Goal: Task Accomplishment & Management: Complete application form

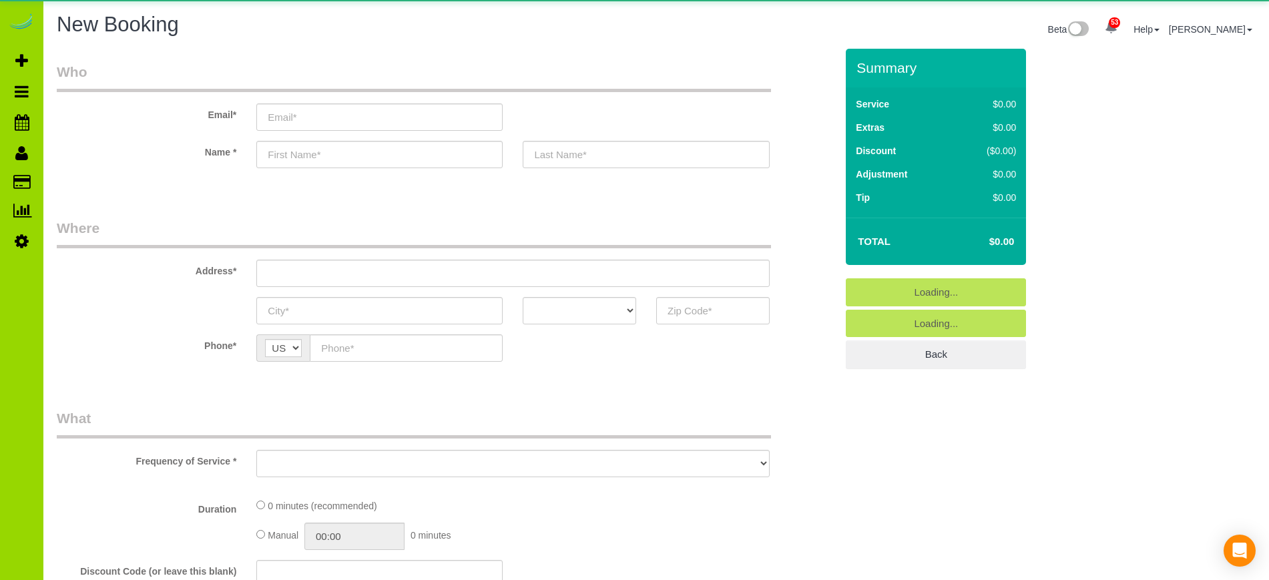
select select "object:1704"
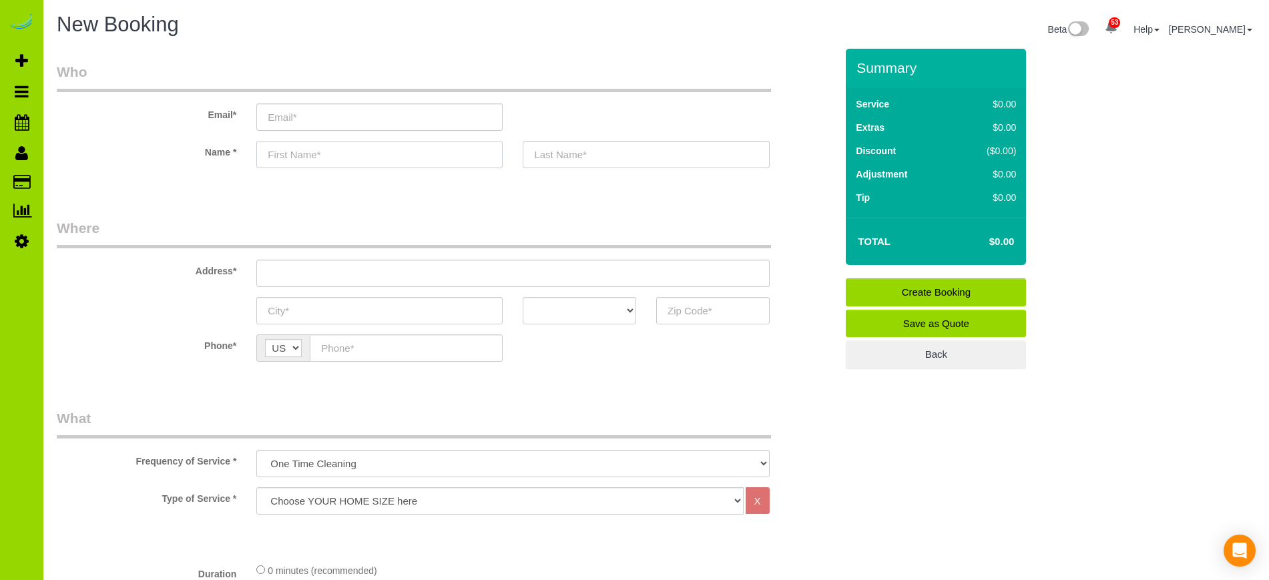
click at [319, 155] on input "text" at bounding box center [379, 154] width 246 height 27
click at [272, 156] on input "text" at bounding box center [379, 154] width 246 height 27
type input "[PERSON_NAME]"
click at [554, 155] on input "text" at bounding box center [646, 154] width 246 height 27
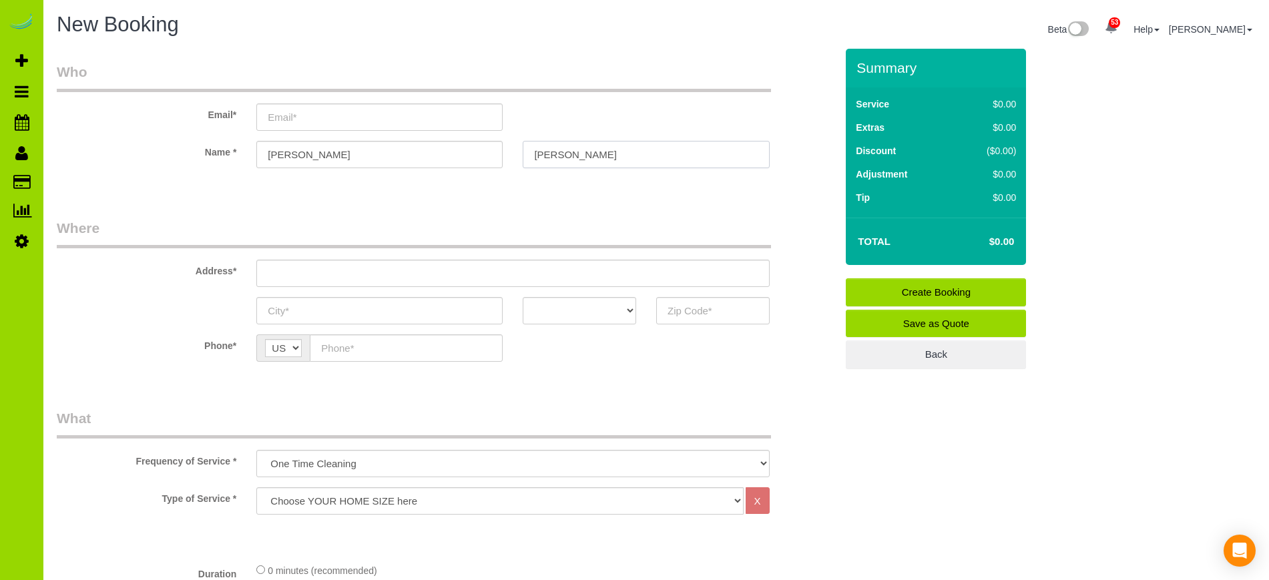
type input "[PERSON_NAME]"
click at [393, 347] on input "text" at bounding box center [406, 348] width 193 height 27
type input "[PHONE_NUMBER]"
click at [632, 306] on select "AK AL AR AZ CA CO CT DC DE [GEOGRAPHIC_DATA] [GEOGRAPHIC_DATA] HI IA ID IL IN K…" at bounding box center [580, 310] width 114 height 27
select select "CO"
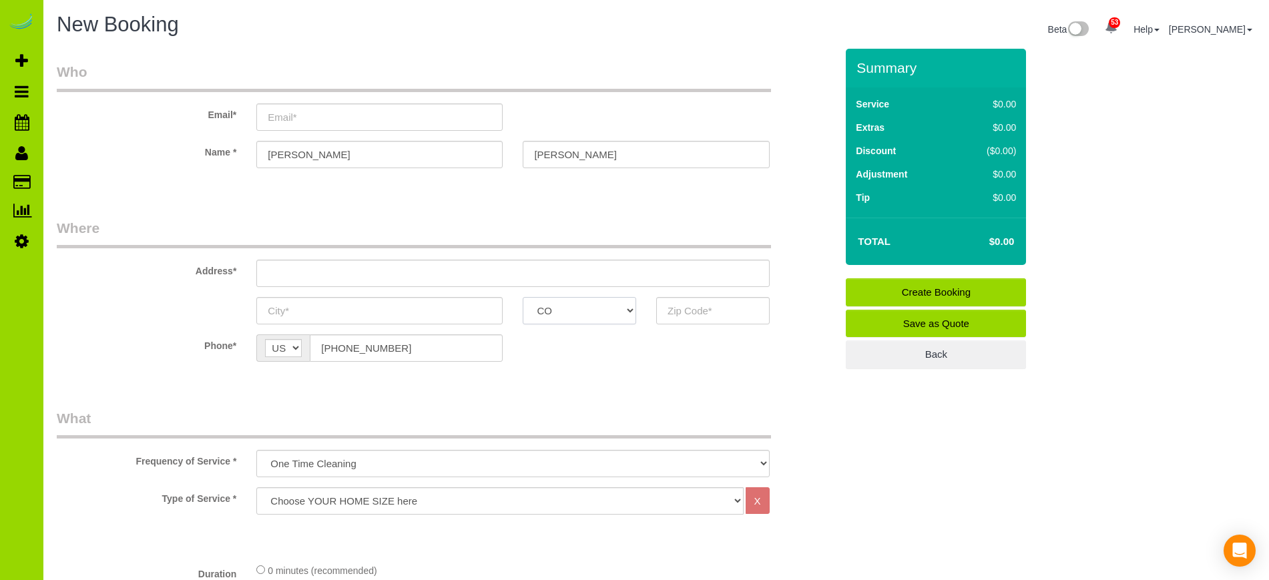
click at [523, 297] on select "AK AL AR AZ CA CO CT DC DE [GEOGRAPHIC_DATA] [GEOGRAPHIC_DATA] HI IA ID IL IN K…" at bounding box center [580, 310] width 114 height 27
click at [688, 311] on input "text" at bounding box center [713, 310] width 114 height 27
type input "80205"
click at [373, 310] on input "text" at bounding box center [379, 310] width 246 height 27
type input "[GEOGRAPHIC_DATA]"
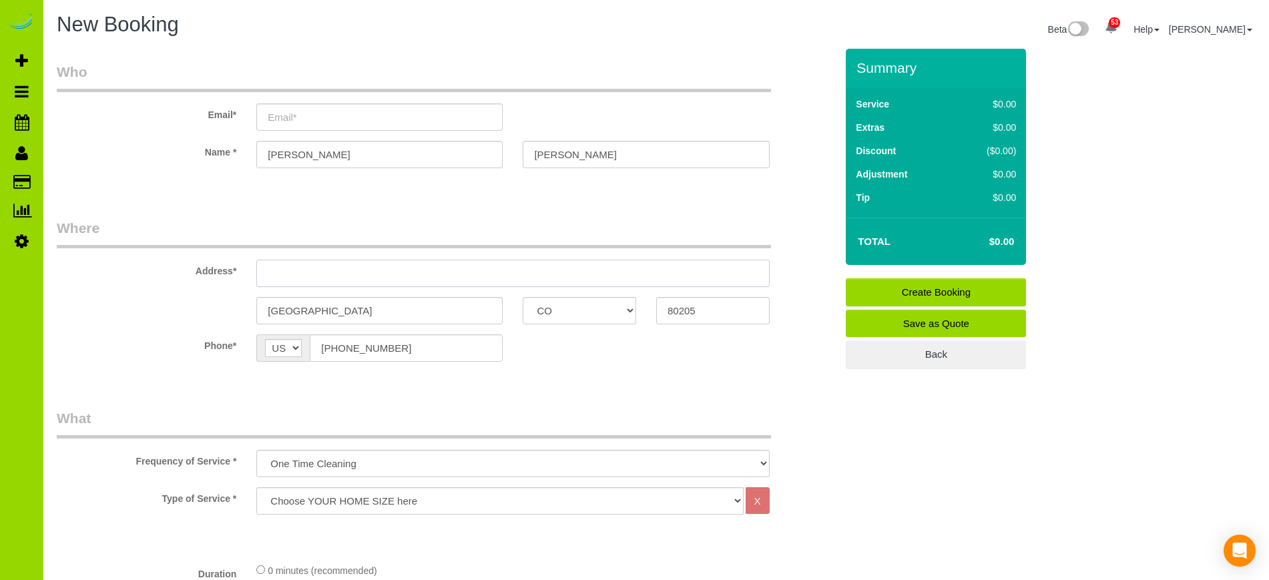
click at [364, 270] on input "text" at bounding box center [512, 273] width 513 height 27
type input "[STREET_ADDRESS][PERSON_NAME]"
click at [355, 118] on input "email" at bounding box center [379, 116] width 246 height 27
type input "[EMAIL_ADDRESS][DOMAIN_NAME]"
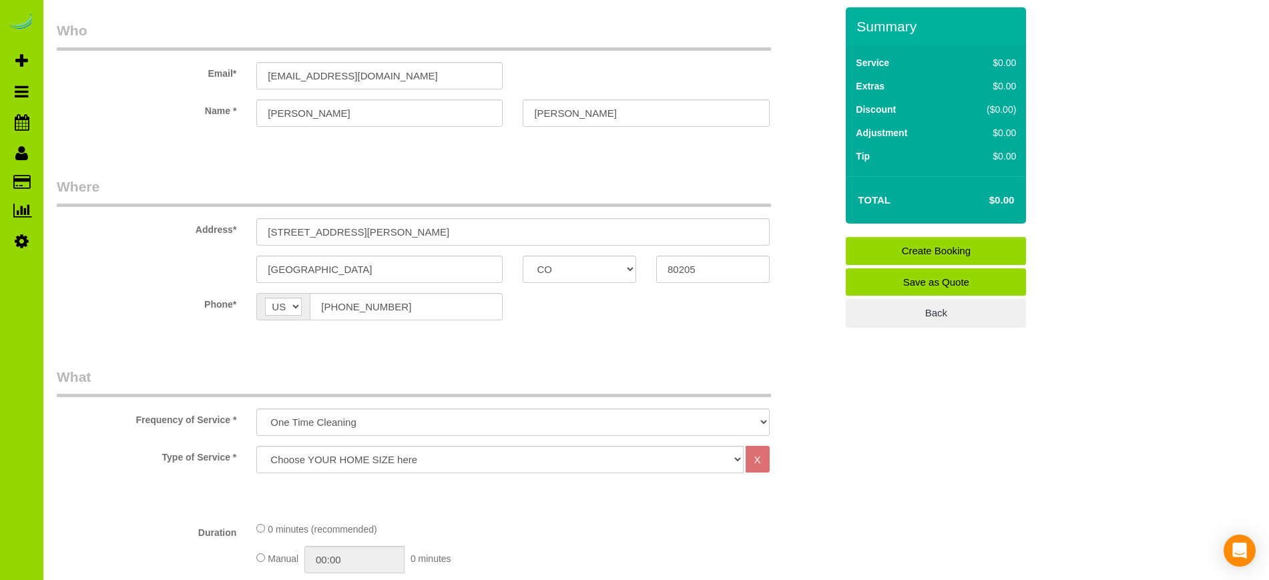
scroll to position [55, 0]
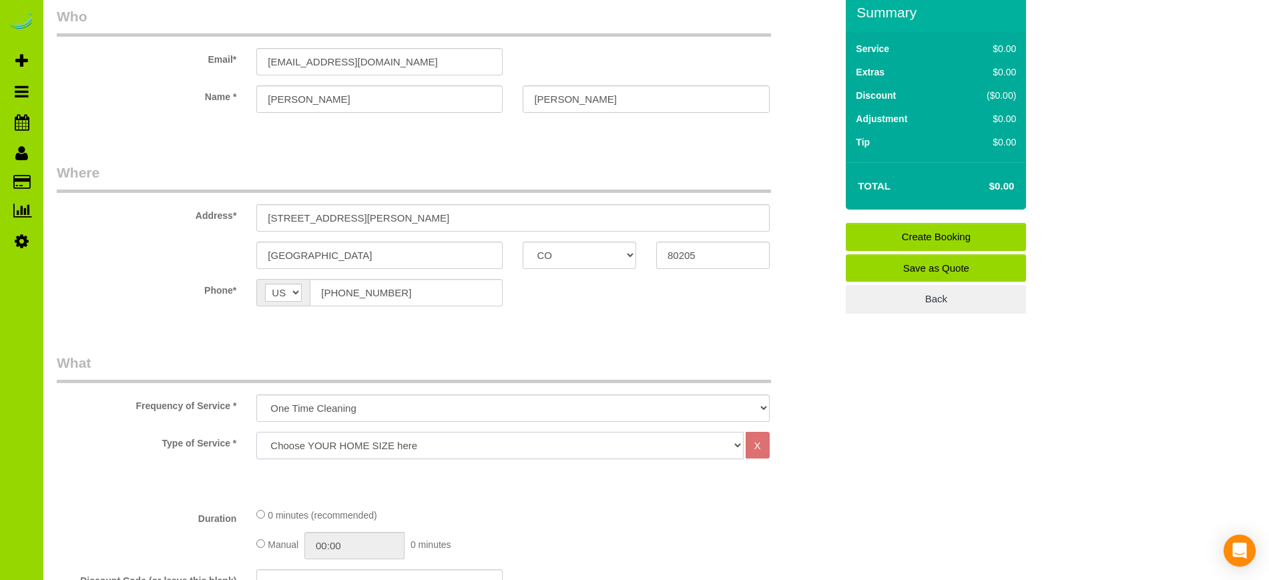
click at [393, 447] on select "Choose YOUR HOME SIZE here Hourly Cleaning 1 - 999 square feet 1,000 - 1,299 sq…" at bounding box center [499, 445] width 487 height 27
select select "39"
click at [256, 432] on select "Choose YOUR HOME SIZE here Hourly Cleaning 1 - 999 square feet 1,000 - 1,299 sq…" at bounding box center [499, 445] width 487 height 27
click at [341, 166] on legend "Where" at bounding box center [414, 178] width 714 height 30
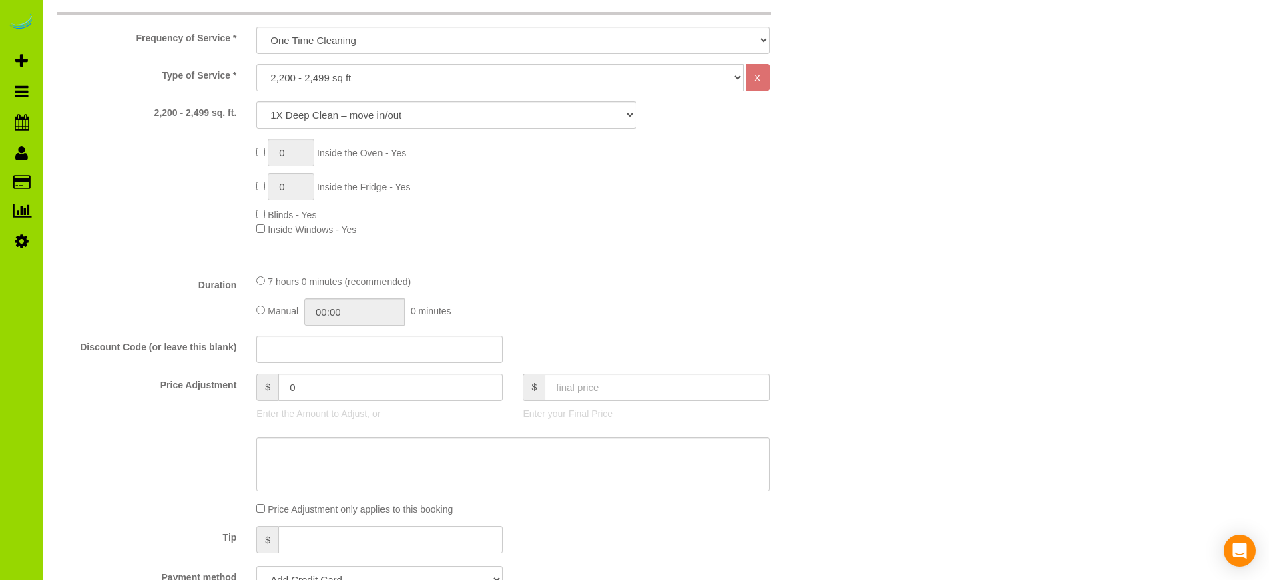
scroll to position [416, 0]
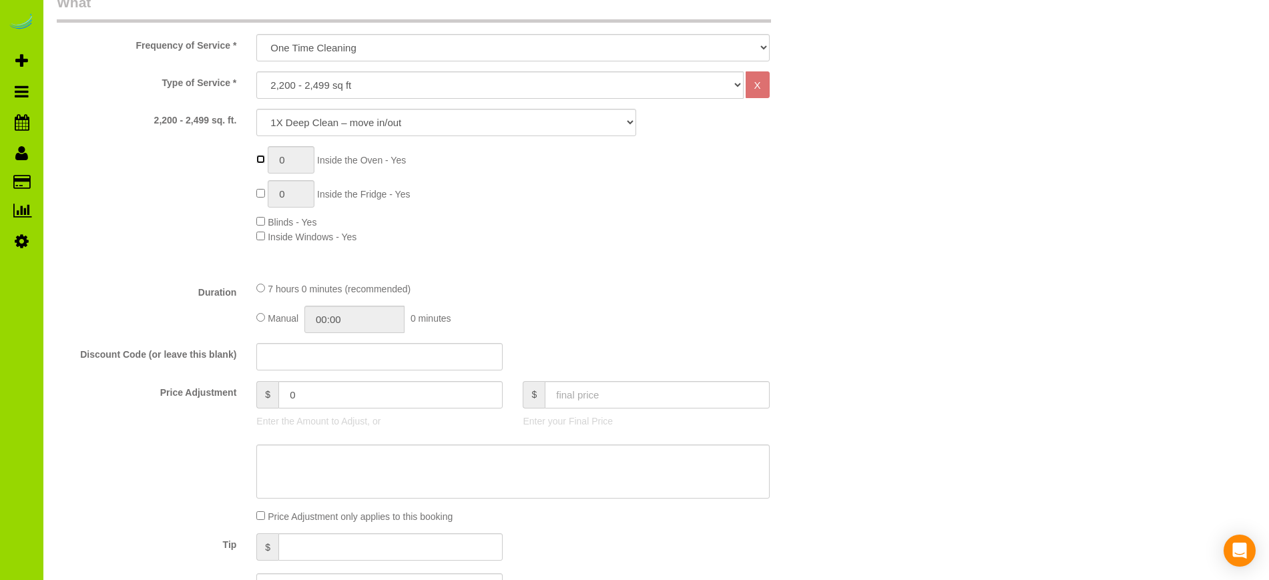
type input "1"
click at [114, 398] on label "Price Adjustment" at bounding box center [147, 390] width 200 height 18
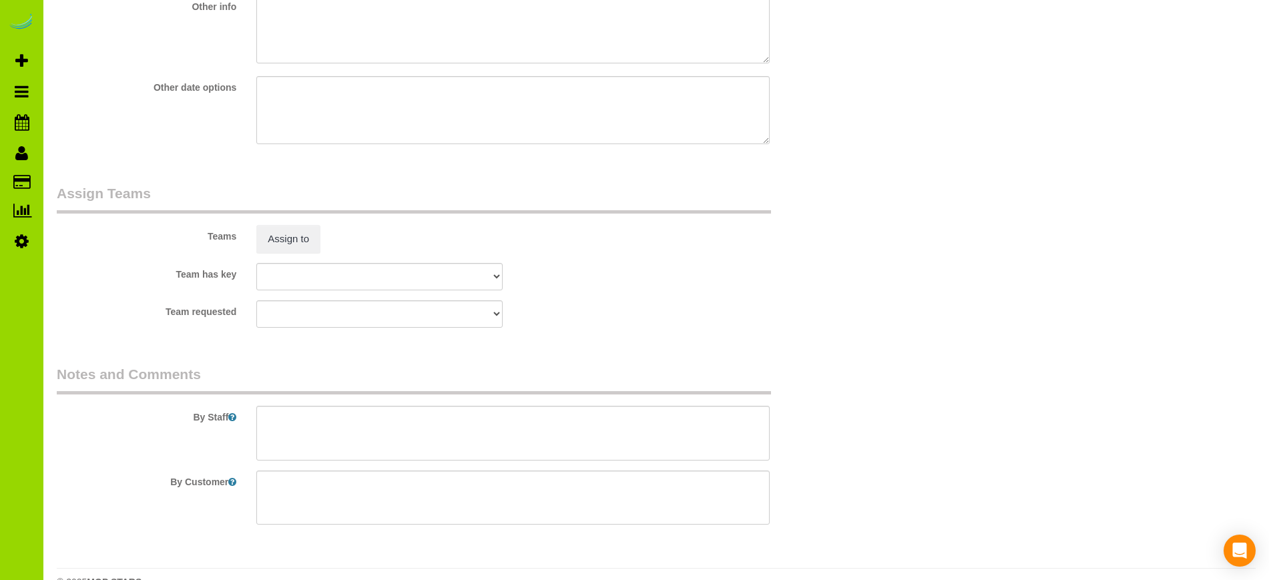
scroll to position [1964, 0]
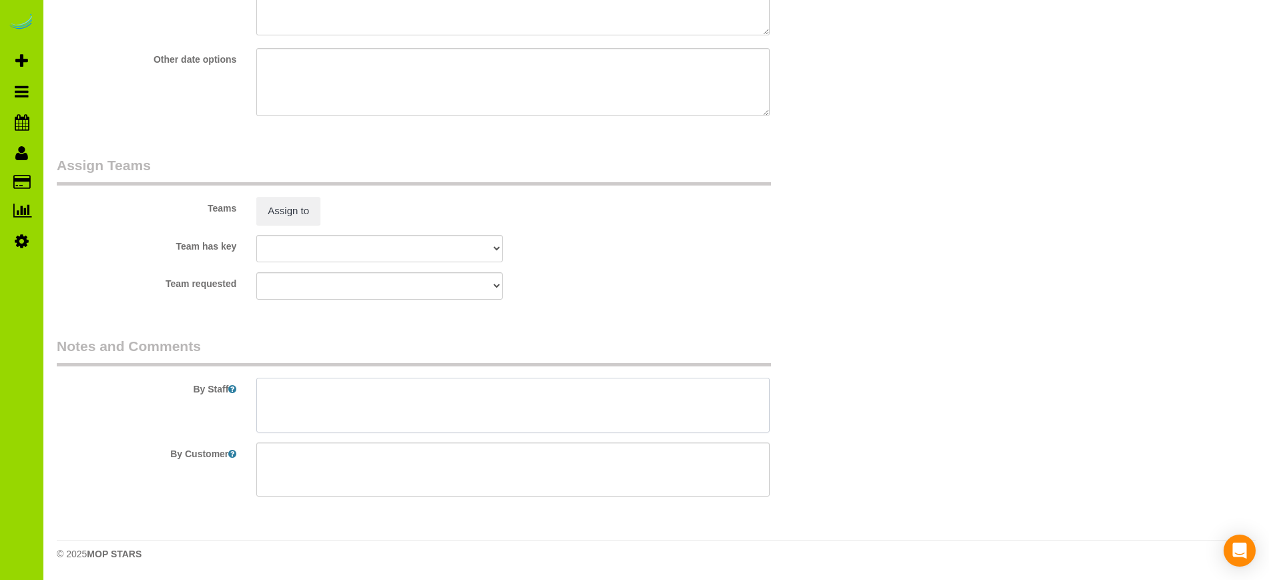
click at [461, 413] on textarea at bounding box center [512, 405] width 513 height 55
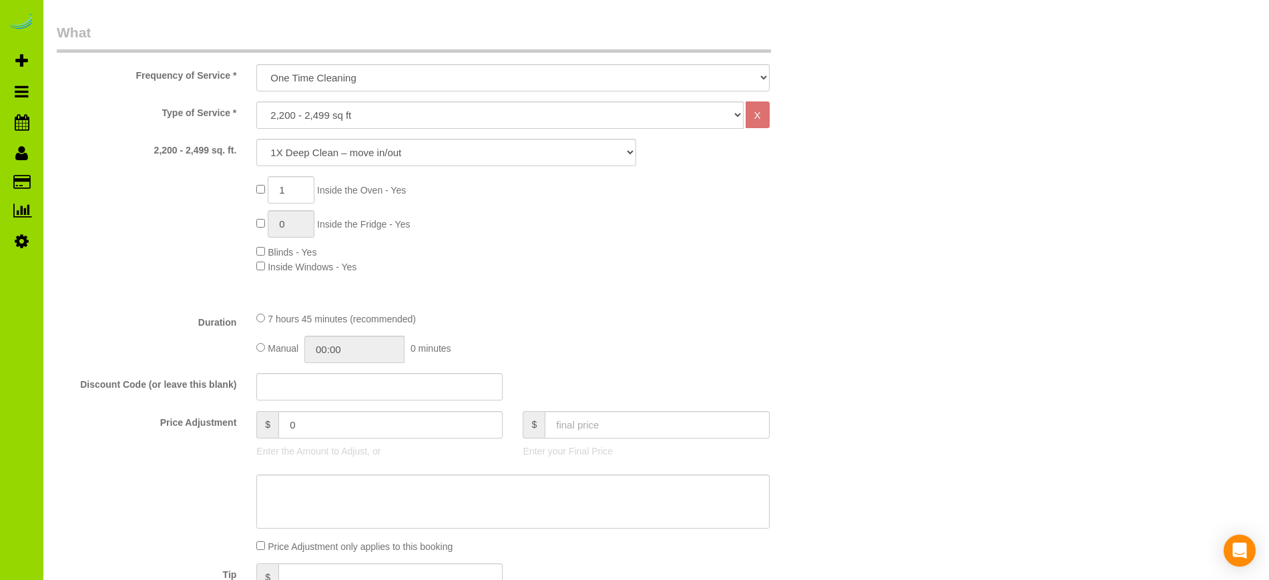
scroll to position [379, 0]
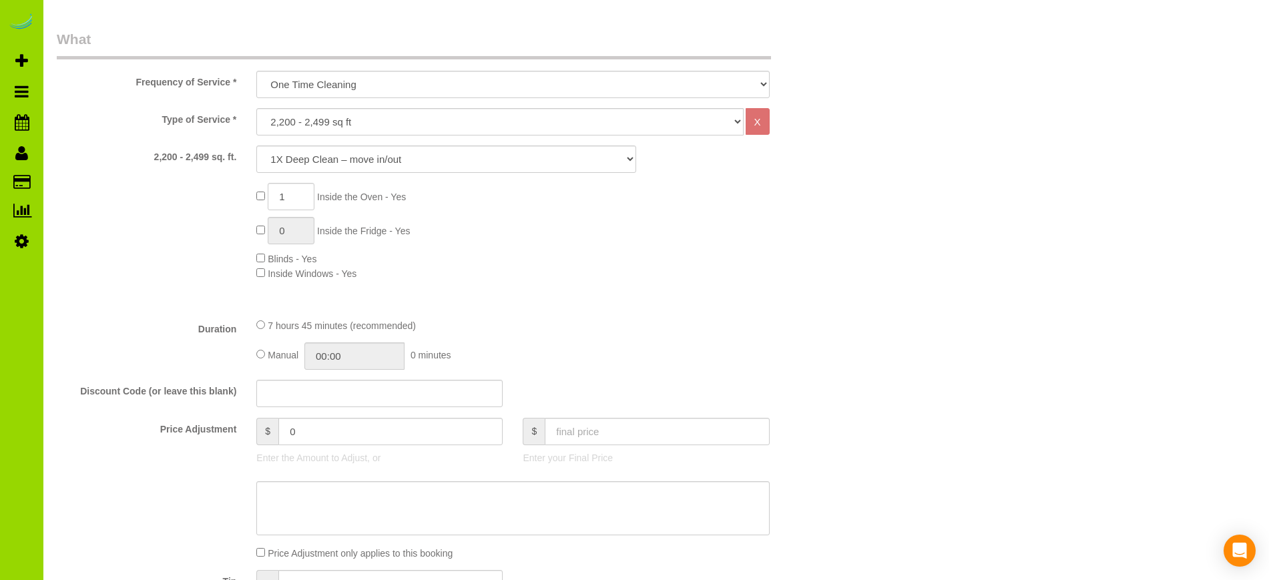
type textarea "Walls, baseboards, doors, stairs [PERSON_NAME], outside kitchen cabinets, windo…"
click at [97, 374] on fieldset "What Frequency of Service * One Time Cleaning Weekly Cleaning Biweekly Cleaning…" at bounding box center [446, 441] width 779 height 824
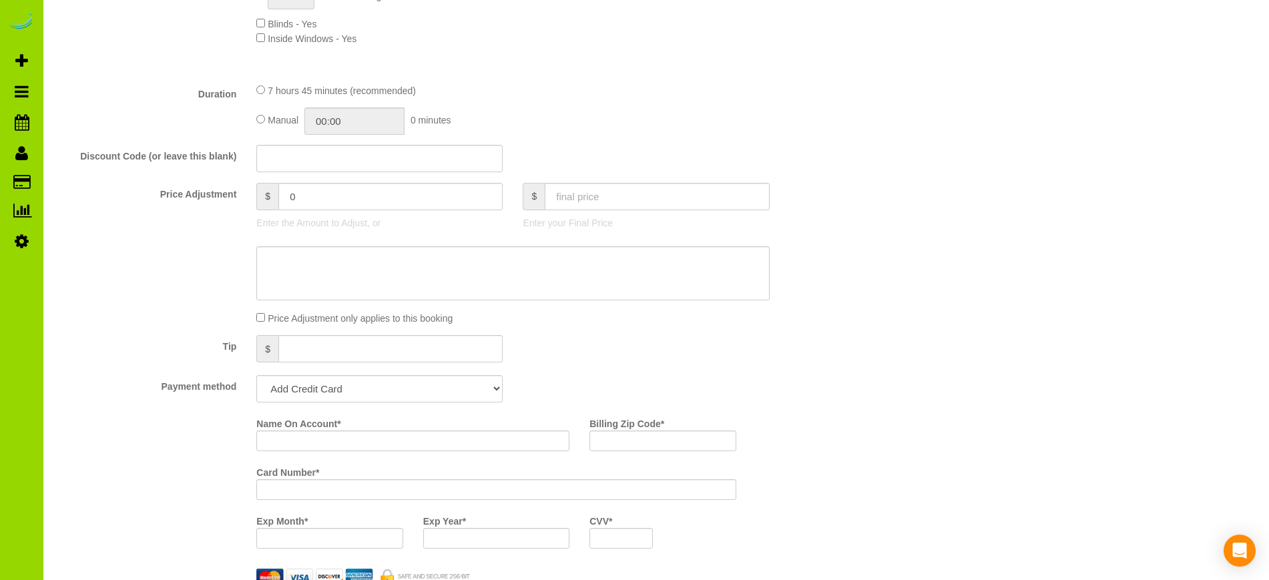
scroll to position [615, 0]
click at [302, 194] on input "0" at bounding box center [390, 195] width 224 height 27
type input "30"
click at [630, 87] on div "7 hours 45 minutes (recommended)" at bounding box center [512, 89] width 513 height 15
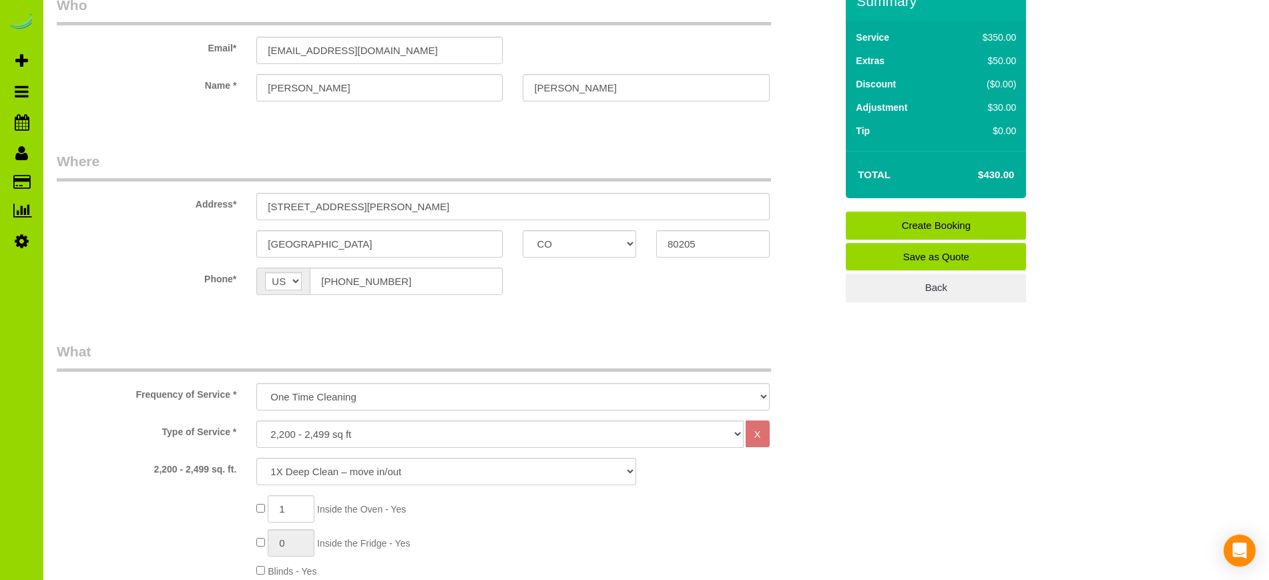
scroll to position [0, 0]
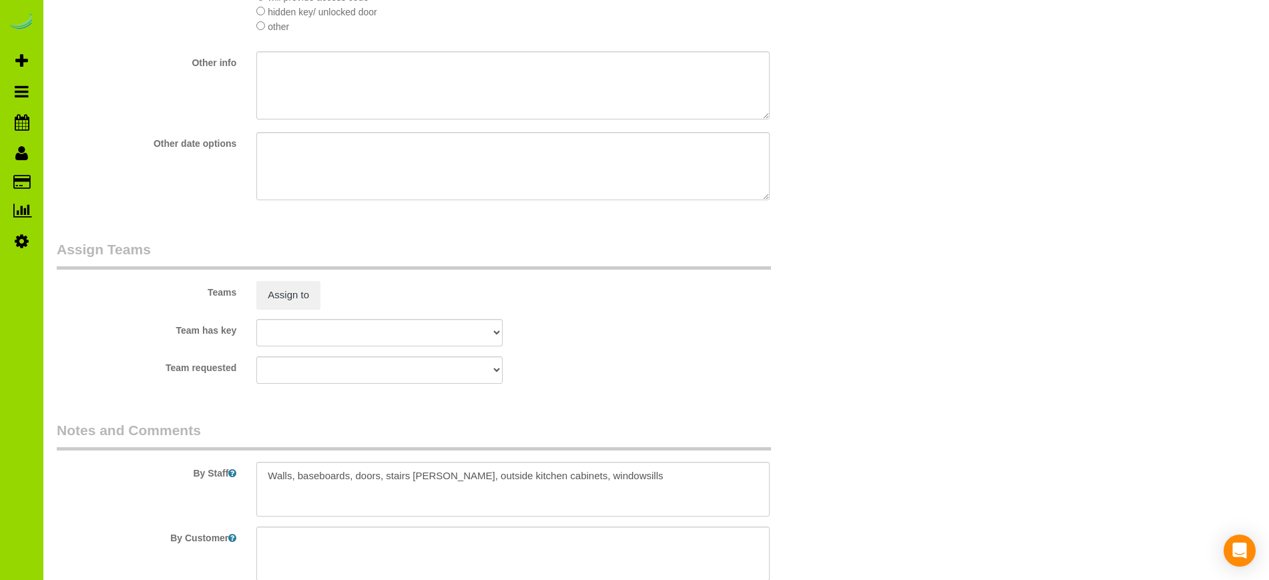
scroll to position [1964, 0]
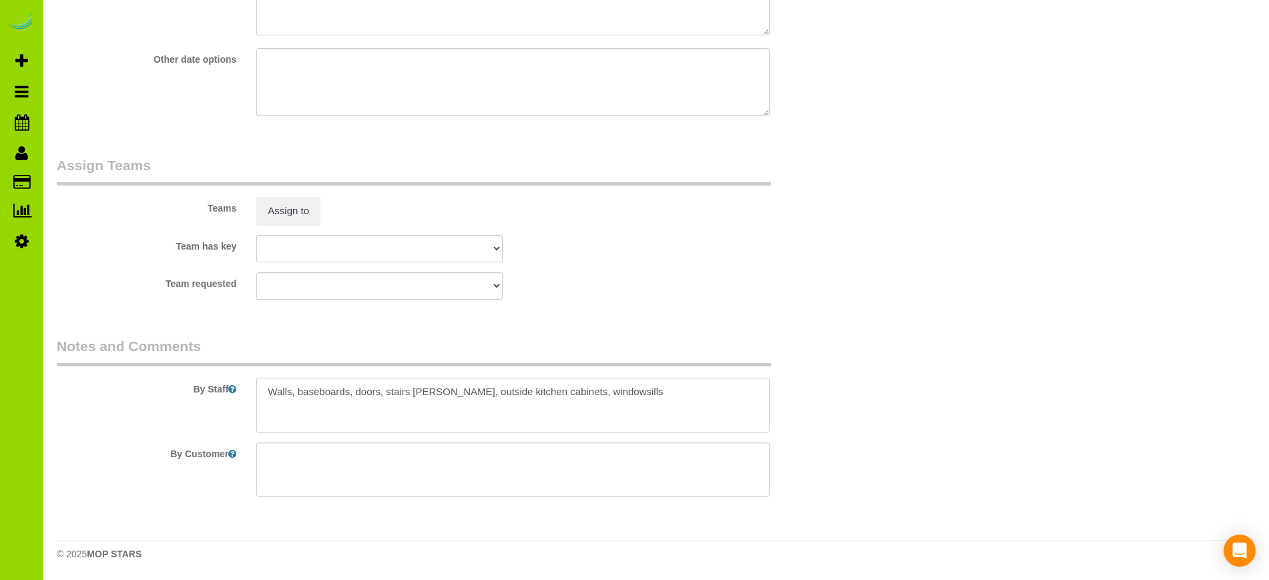
click at [290, 402] on textarea at bounding box center [512, 405] width 513 height 55
click at [268, 402] on textarea at bounding box center [512, 405] width 513 height 55
click at [357, 406] on textarea at bounding box center [512, 405] width 513 height 55
click at [317, 391] on textarea at bounding box center [512, 405] width 513 height 55
click at [375, 417] on textarea at bounding box center [512, 405] width 513 height 55
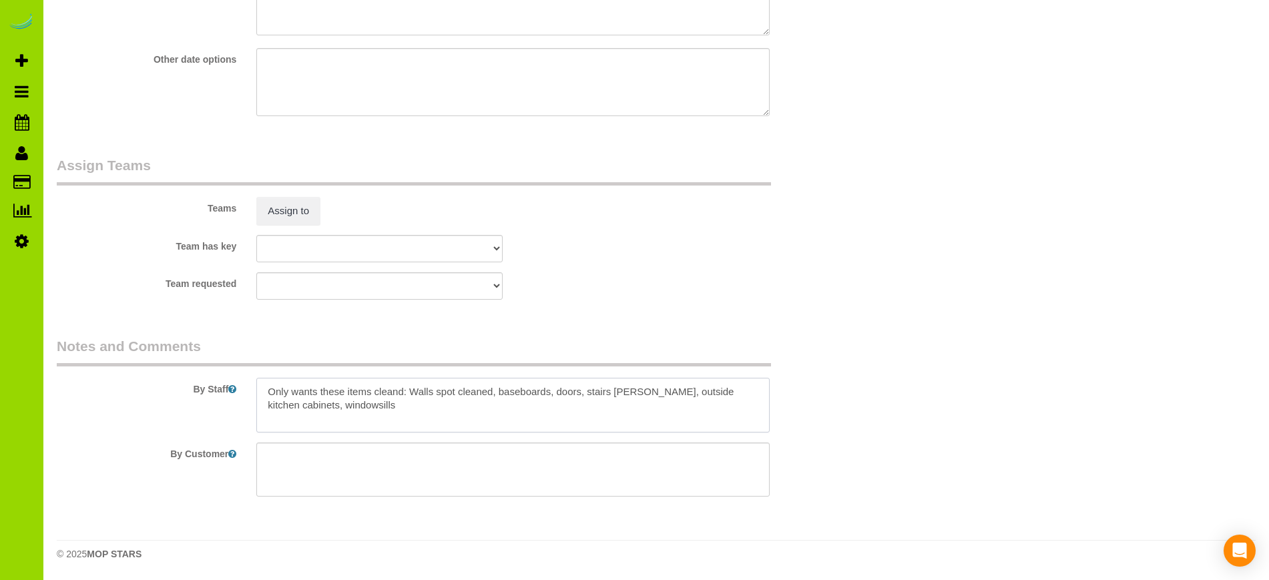
click at [334, 391] on textarea at bounding box center [512, 405] width 513 height 55
click at [397, 405] on textarea at bounding box center [512, 405] width 513 height 55
click at [381, 390] on textarea at bounding box center [512, 405] width 513 height 55
click at [423, 389] on textarea at bounding box center [512, 405] width 513 height 55
click at [520, 391] on textarea at bounding box center [512, 405] width 513 height 55
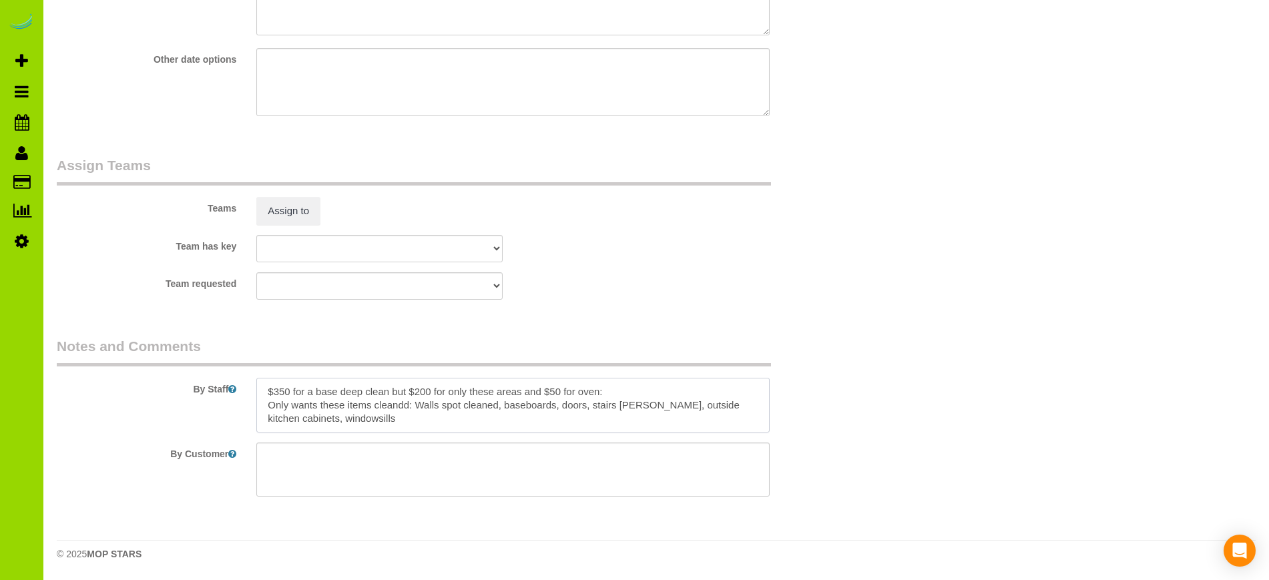
click at [403, 406] on textarea at bounding box center [512, 405] width 513 height 55
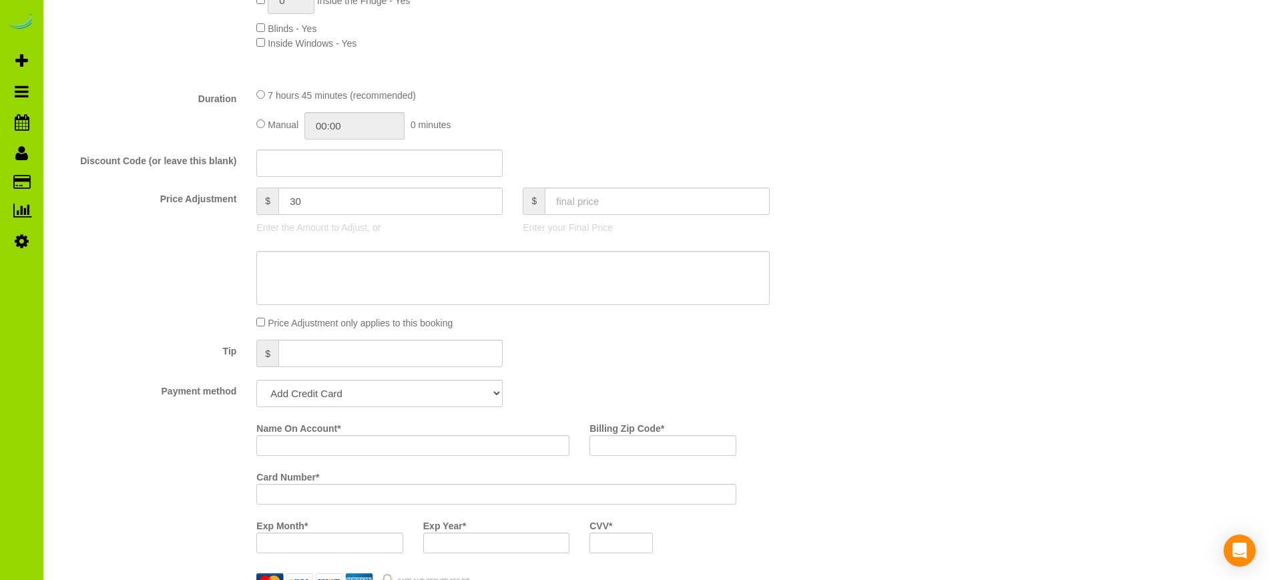
scroll to position [612, 0]
type textarea "$350 for a base deep clean but $200 for only these areas and $50 for oven: Only…"
click at [314, 201] on input "30" at bounding box center [390, 198] width 224 height 27
type input "3"
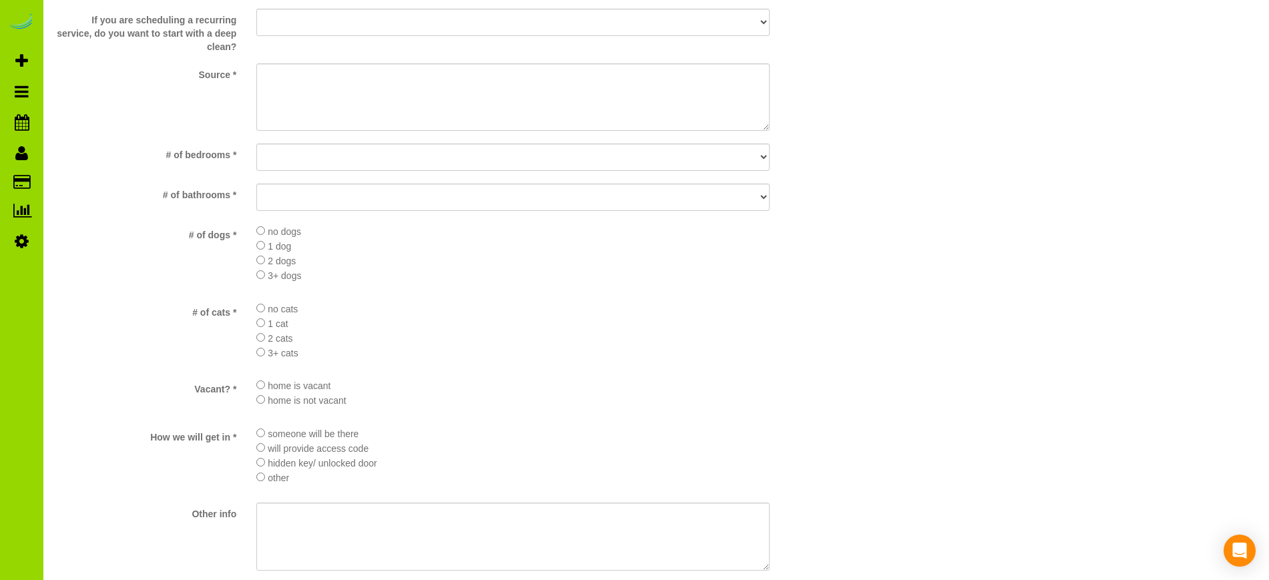
type input "0"
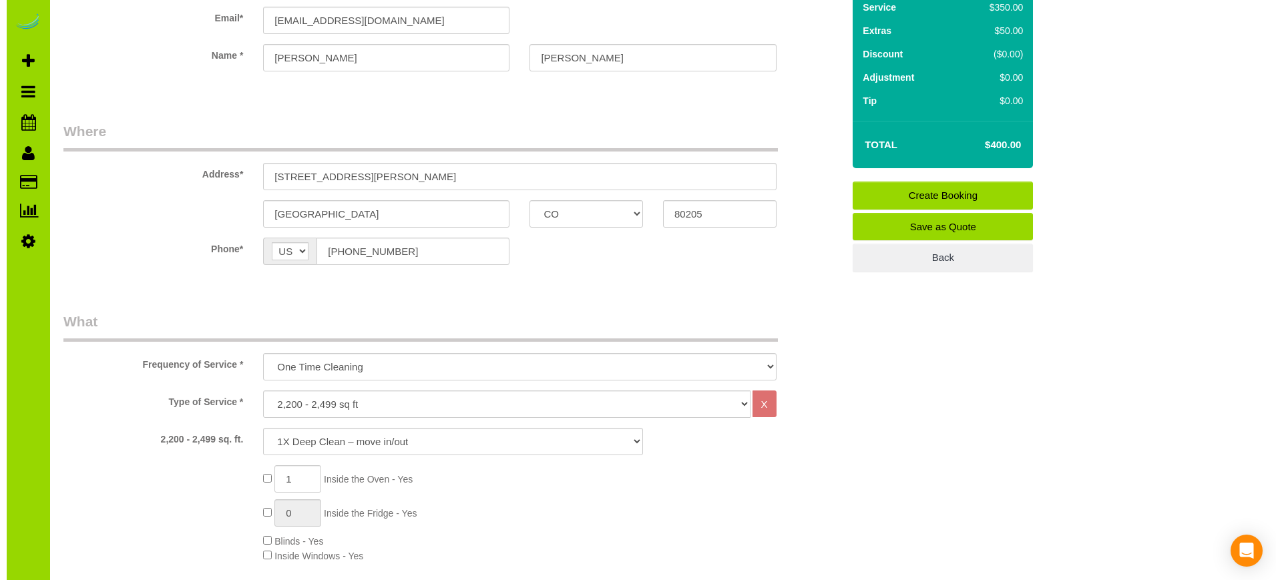
scroll to position [0, 0]
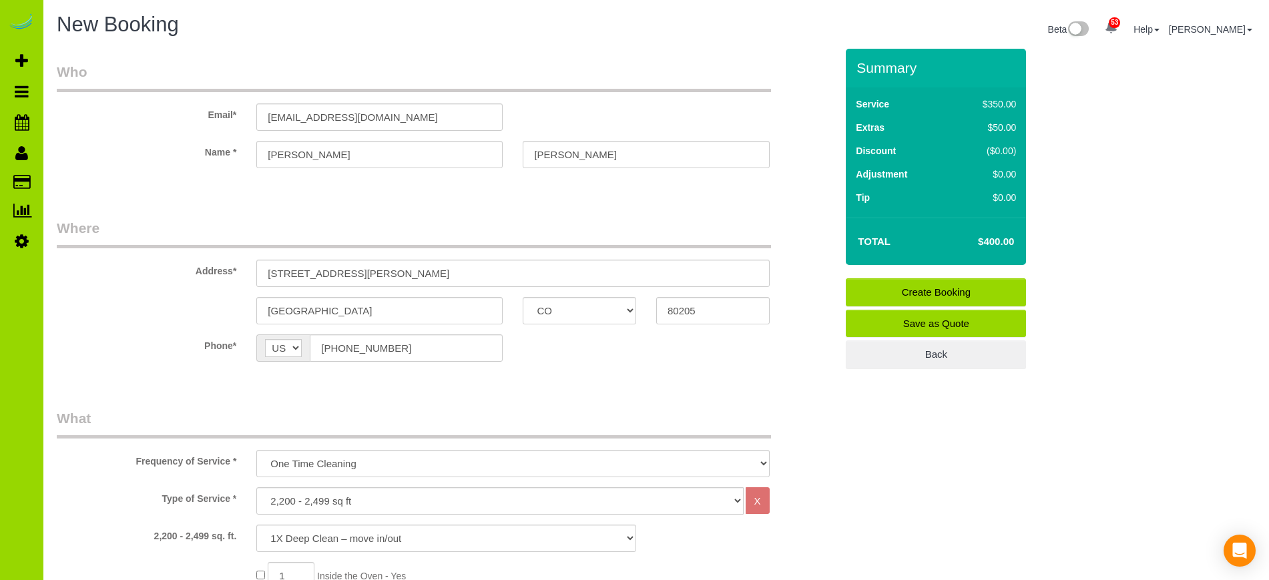
click at [982, 321] on link "Save as Quote" at bounding box center [936, 324] width 180 height 28
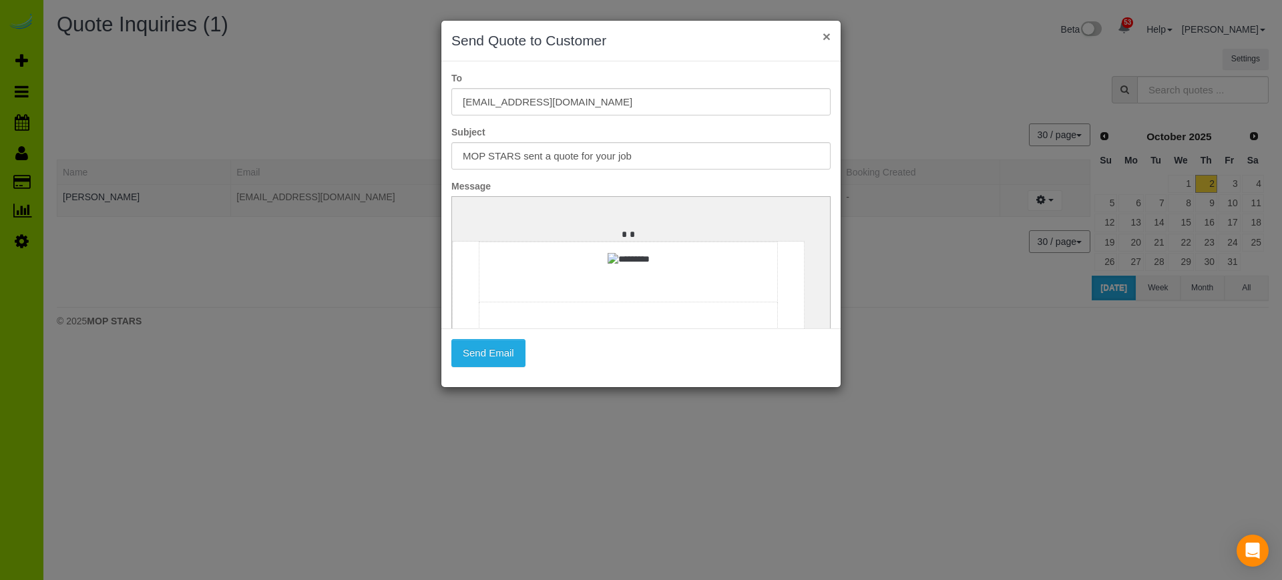
click at [829, 39] on button "×" at bounding box center [827, 36] width 8 height 14
